Goal: Task Accomplishment & Management: Register for event/course

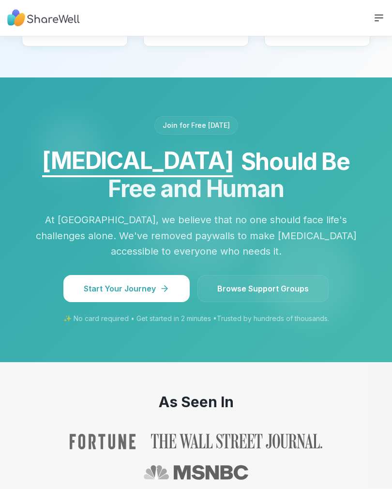
scroll to position [991, 0]
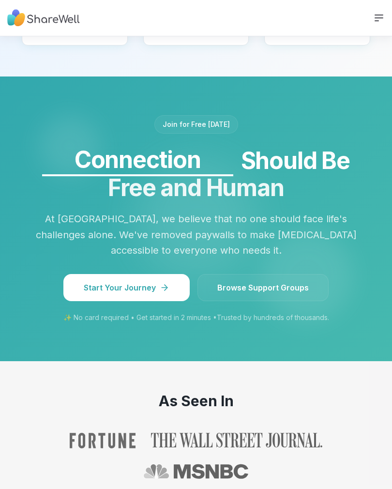
click at [288, 282] on span "Browse Support Groups" at bounding box center [262, 288] width 91 height 12
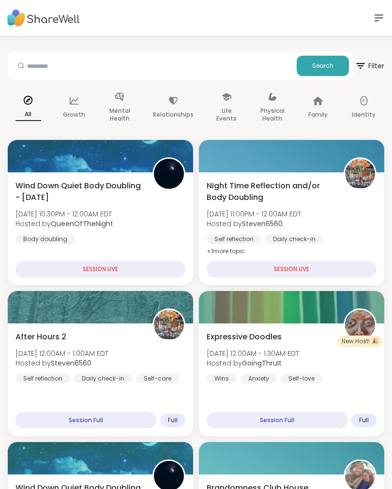
click at [338, 270] on div "SESSION LIVE" at bounding box center [292, 269] width 170 height 16
click at [307, 266] on div "SESSION LIVE" at bounding box center [292, 269] width 170 height 16
click at [331, 263] on div "SESSION LIVE" at bounding box center [292, 269] width 170 height 16
click at [329, 270] on div "SESSION LIVE" at bounding box center [292, 269] width 170 height 16
click at [328, 270] on div "SESSION LIVE" at bounding box center [292, 269] width 170 height 16
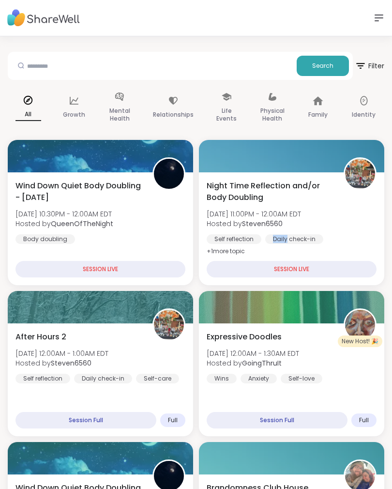
click at [340, 265] on div "SESSION LIVE" at bounding box center [292, 269] width 170 height 16
click at [299, 271] on div "SESSION LIVE" at bounding box center [292, 269] width 170 height 16
click at [368, 226] on div "Night Time Reflection and/or Body Doubling [DATE] 11:00PM - 12:00AM EDT Hosted …" at bounding box center [292, 218] width 170 height 77
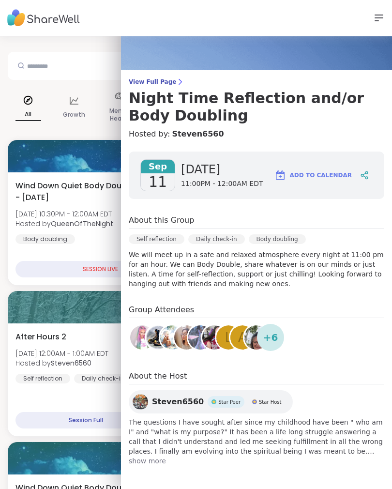
scroll to position [7, 0]
click at [274, 341] on span "+ 6" at bounding box center [270, 337] width 15 height 15
click at [272, 335] on span "+ 6" at bounding box center [270, 337] width 15 height 15
click at [272, 332] on span "+ 6" at bounding box center [270, 337] width 15 height 15
click at [93, 62] on input "text" at bounding box center [152, 65] width 281 height 19
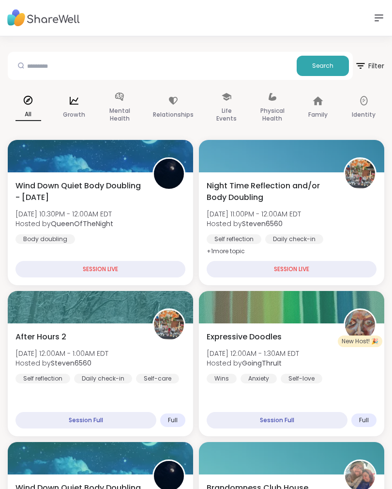
click at [93, 88] on div "Growth" at bounding box center [74, 108] width 41 height 48
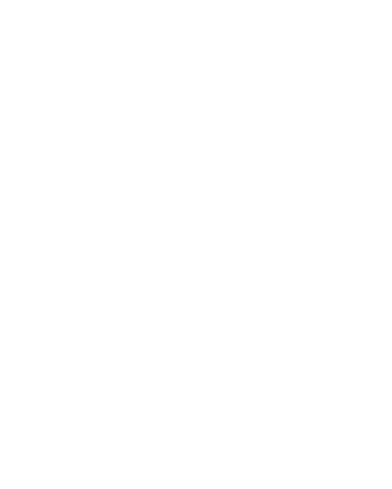
scroll to position [1006, 0]
